Goal: Unclear

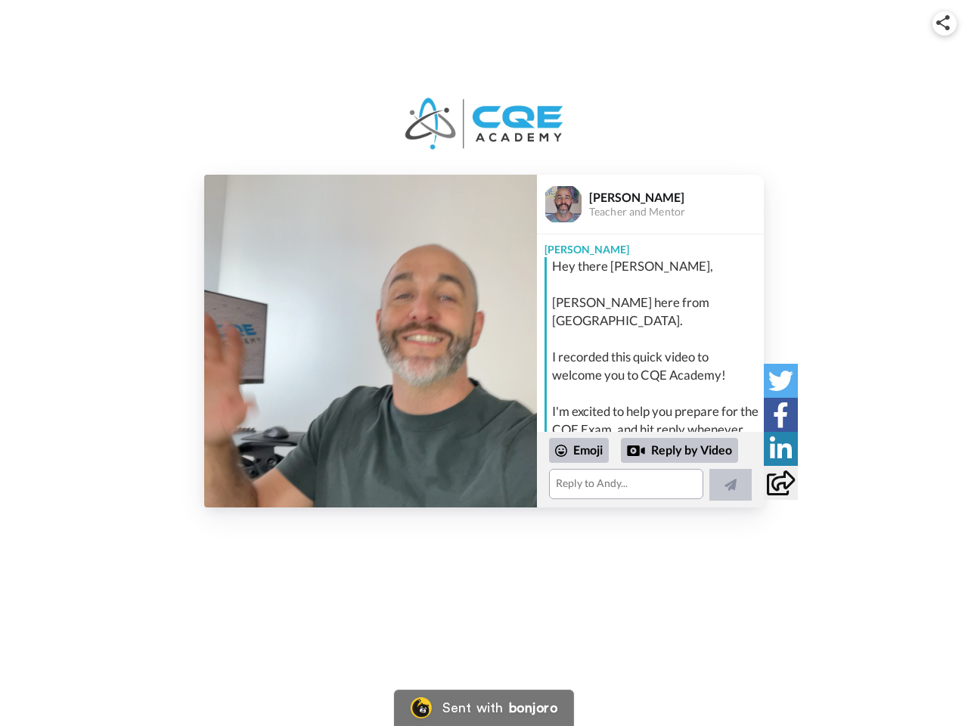
click at [945, 23] on img at bounding box center [944, 22] width 14 height 15
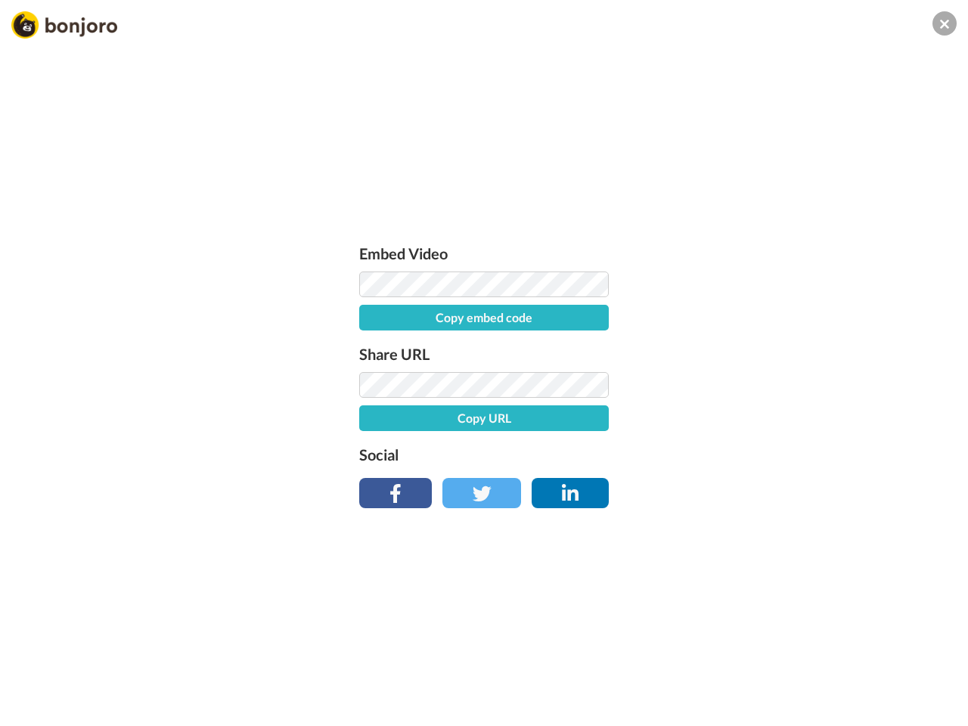
click at [371, 341] on div "Embed Video Copy embed code Share URL Copy URL Social" at bounding box center [484, 372] width 265 height 262
click at [651, 470] on div "Embed Video Copy embed code Share URL Copy URL Social" at bounding box center [484, 445] width 968 height 726
click at [580, 450] on label "Social" at bounding box center [484, 455] width 250 height 24
click at [680, 451] on div "Embed Video Copy embed code Share URL Copy URL Social" at bounding box center [484, 445] width 968 height 726
click at [731, 485] on div "Embed Video Copy embed code Share URL Copy URL Social" at bounding box center [484, 445] width 968 height 726
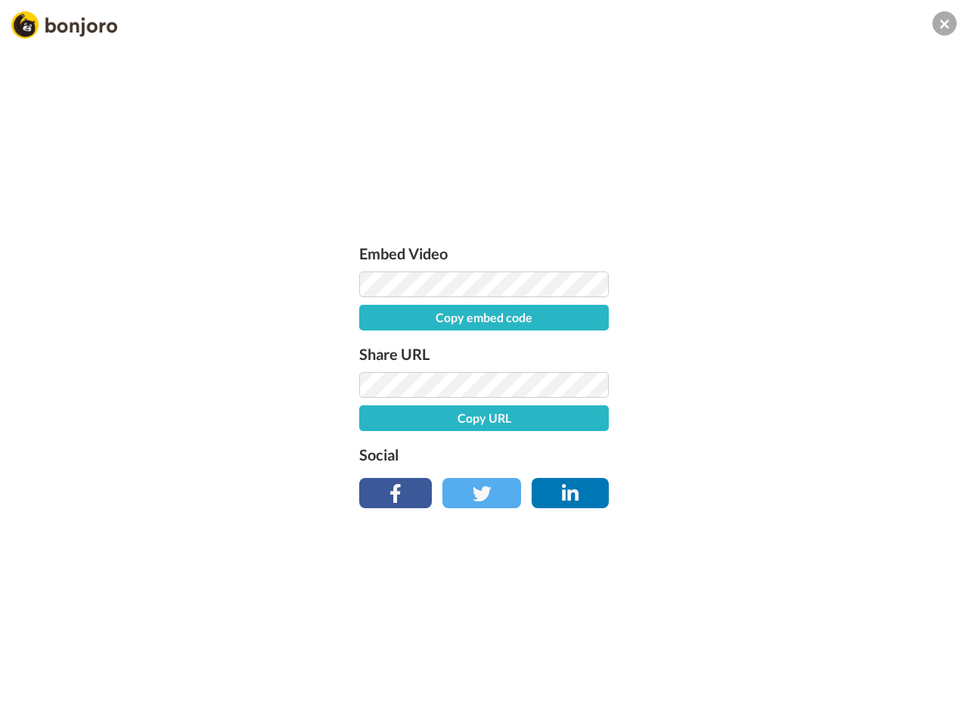
click at [781, 381] on div "Embed Video Copy embed code Share URL Copy URL Social" at bounding box center [484, 445] width 968 height 726
click at [781, 415] on div "Embed Video Copy embed code Share URL Copy URL Social" at bounding box center [484, 445] width 968 height 726
click at [781, 449] on div "Embed Video Copy embed code Share URL Copy URL Social" at bounding box center [484, 445] width 968 height 726
click at [781, 483] on div "Embed Video Copy embed code Share URL Copy URL Social" at bounding box center [484, 445] width 968 height 726
